Goal: Task Accomplishment & Management: Use online tool/utility

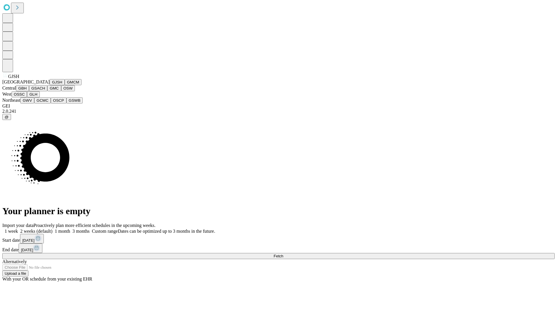
click at [50, 85] on button "GJSH" at bounding box center [57, 82] width 15 height 6
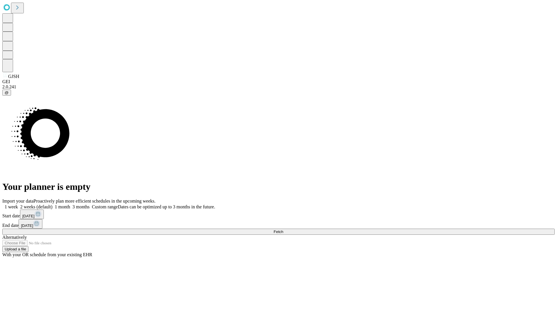
click at [18, 204] on label "1 week" at bounding box center [10, 206] width 16 height 5
click at [283, 230] on span "Fetch" at bounding box center [278, 232] width 10 height 4
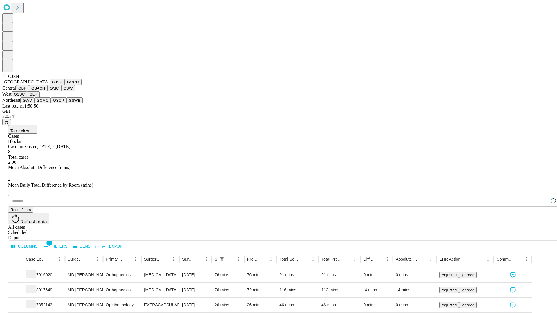
click at [65, 85] on button "GMCM" at bounding box center [73, 82] width 17 height 6
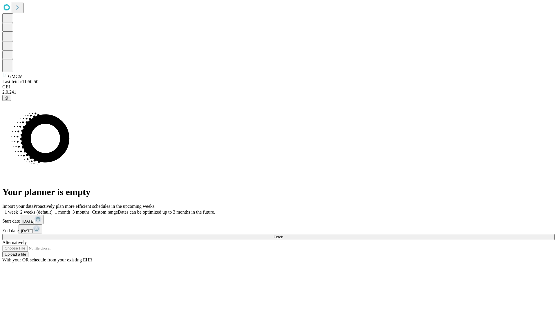
click at [283, 235] on span "Fetch" at bounding box center [278, 237] width 10 height 4
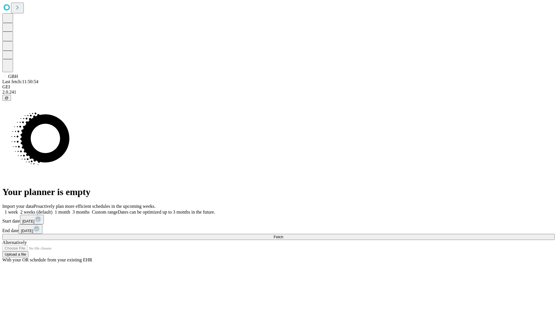
click at [283, 235] on span "Fetch" at bounding box center [278, 237] width 10 height 4
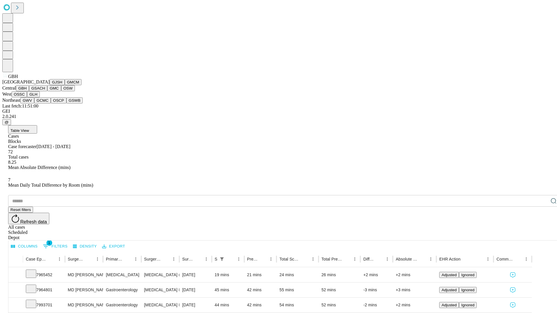
click at [45, 91] on button "GSACH" at bounding box center [38, 88] width 18 height 6
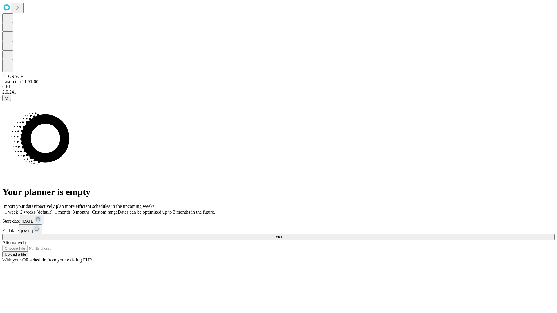
click at [18, 210] on label "1 week" at bounding box center [10, 212] width 16 height 5
click at [283, 235] on span "Fetch" at bounding box center [278, 237] width 10 height 4
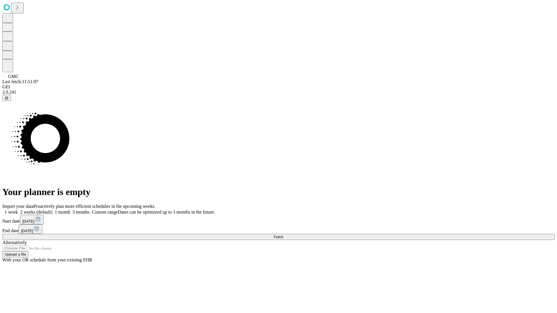
click at [18, 210] on label "1 week" at bounding box center [10, 212] width 16 height 5
click at [283, 235] on span "Fetch" at bounding box center [278, 237] width 10 height 4
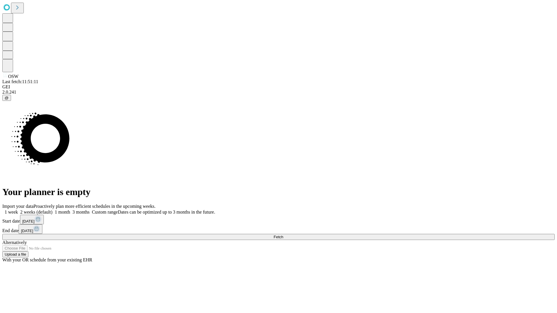
click at [18, 210] on label "1 week" at bounding box center [10, 212] width 16 height 5
click at [283, 235] on span "Fetch" at bounding box center [278, 237] width 10 height 4
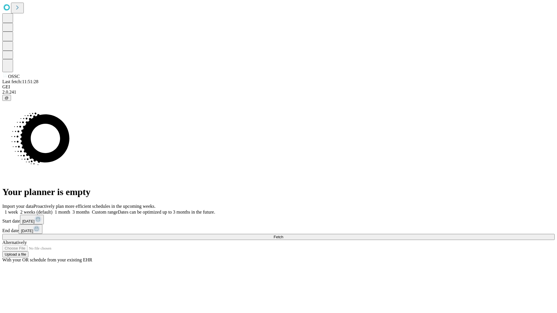
click at [18, 210] on label "1 week" at bounding box center [10, 212] width 16 height 5
click at [283, 235] on span "Fetch" at bounding box center [278, 237] width 10 height 4
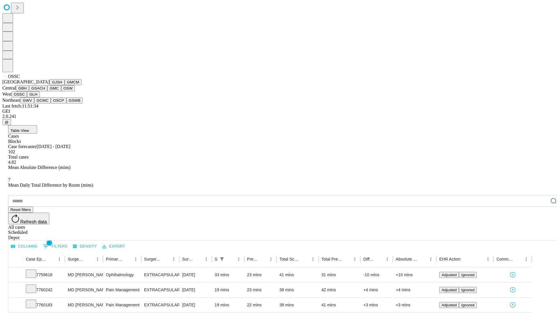
click at [39, 97] on button "GLH" at bounding box center [33, 94] width 12 height 6
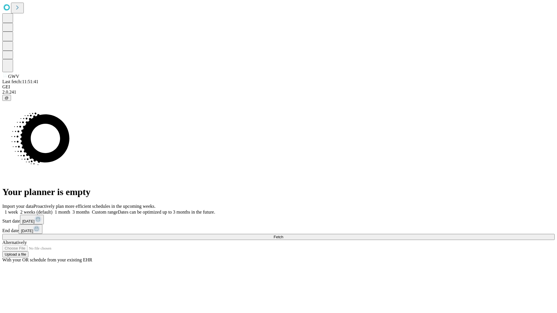
click at [18, 210] on label "1 week" at bounding box center [10, 212] width 16 height 5
click at [283, 235] on span "Fetch" at bounding box center [278, 237] width 10 height 4
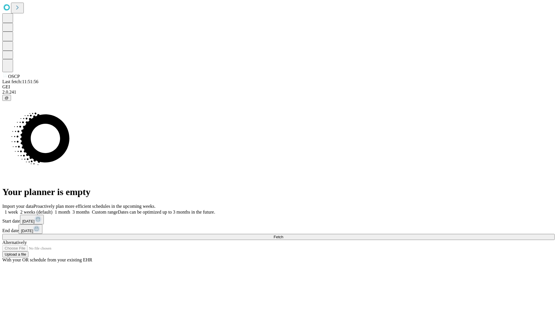
click at [283, 235] on span "Fetch" at bounding box center [278, 237] width 10 height 4
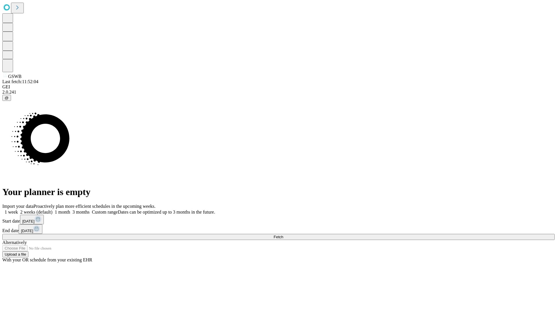
click at [18, 210] on label "1 week" at bounding box center [10, 212] width 16 height 5
click at [283, 235] on span "Fetch" at bounding box center [278, 237] width 10 height 4
